Goal: Navigation & Orientation: Find specific page/section

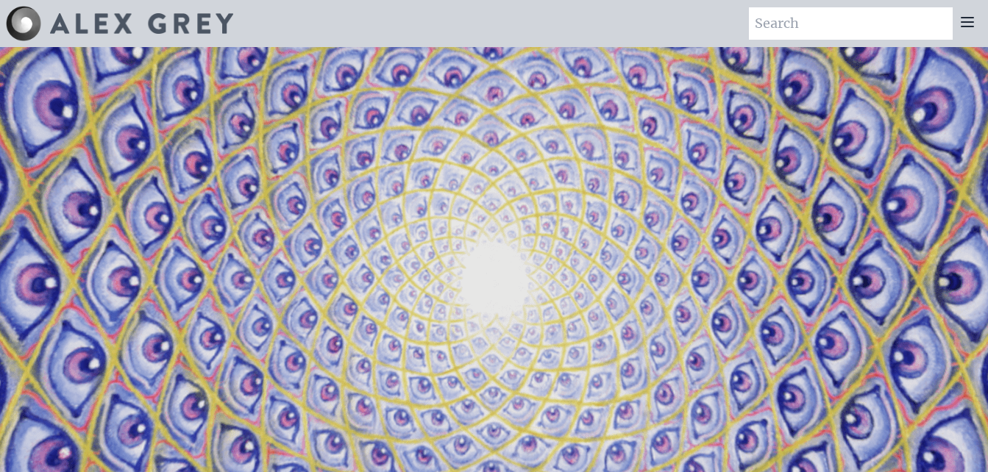
click at [966, 19] on icon at bounding box center [968, 22] width 18 height 18
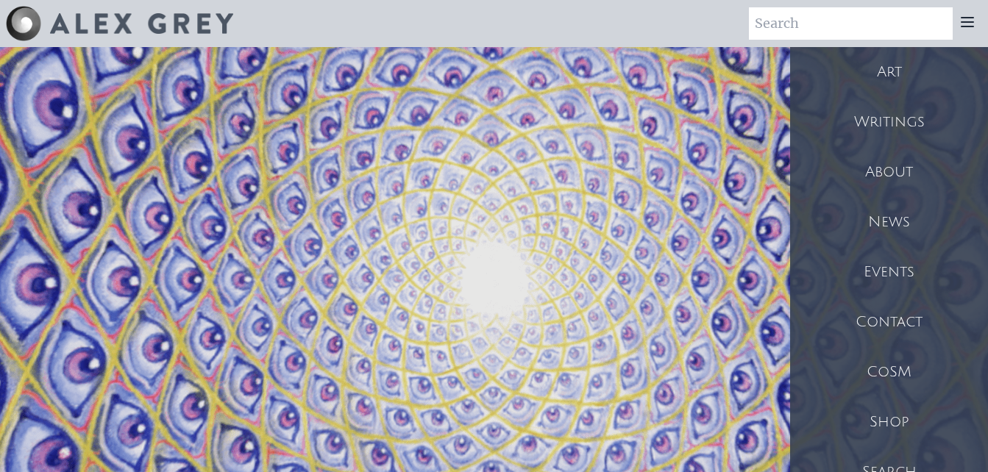
click at [893, 399] on div "Shop" at bounding box center [889, 422] width 198 height 50
